Goal: Information Seeking & Learning: Find specific fact

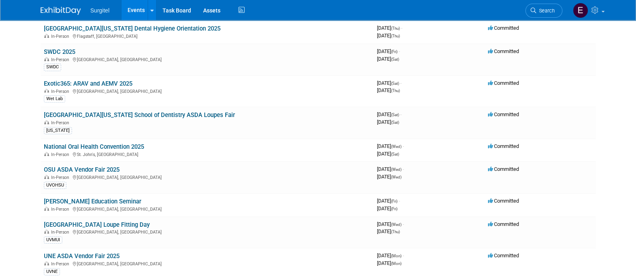
scroll to position [106, 0]
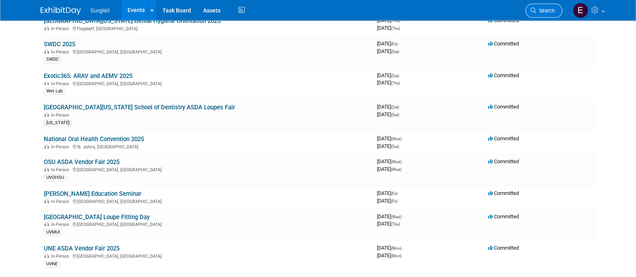
click at [554, 7] on link "Search" at bounding box center [543, 11] width 37 height 14
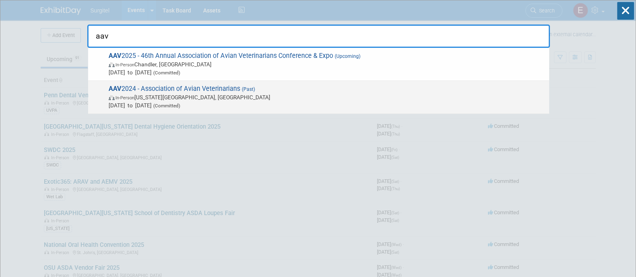
type input "aav"
click at [275, 96] on span "In-Person [US_STATE][GEOGRAPHIC_DATA], [GEOGRAPHIC_DATA]" at bounding box center [327, 97] width 436 height 8
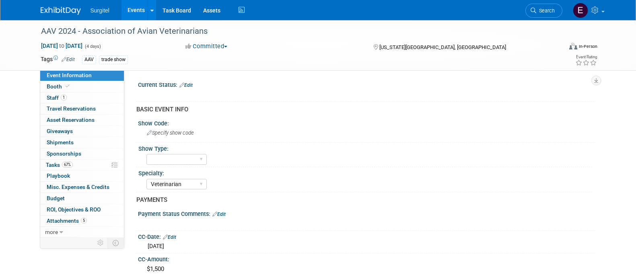
select select "Veterinarian"
select select "Visa - 1925"
select select "Yes"
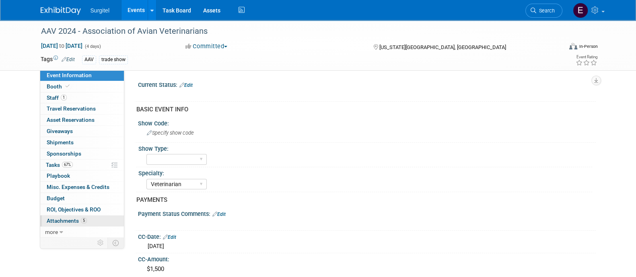
click at [73, 219] on span "Attachments 5" at bounding box center [67, 220] width 40 height 6
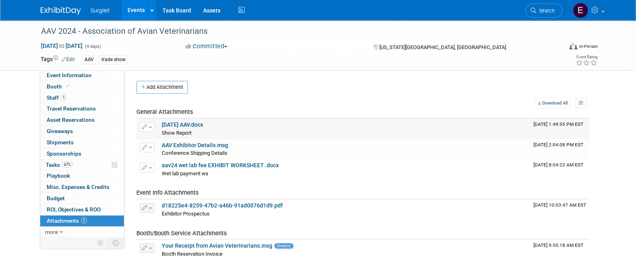
click at [191, 121] on link "24-6-28 AAV.docx" at bounding box center [182, 124] width 41 height 6
